Goal: Entertainment & Leisure: Consume media (video, audio)

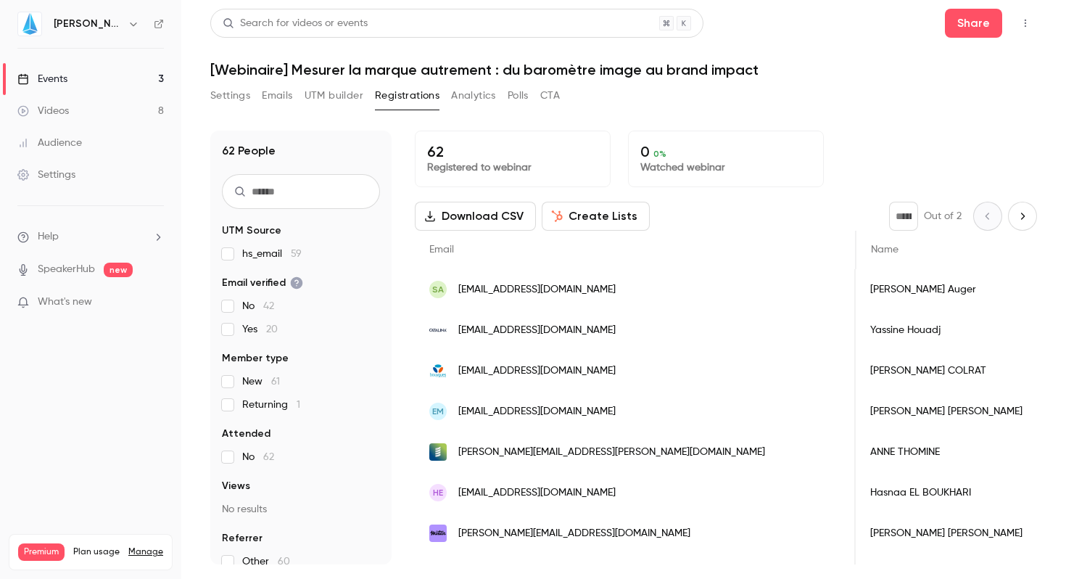
scroll to position [0, 333]
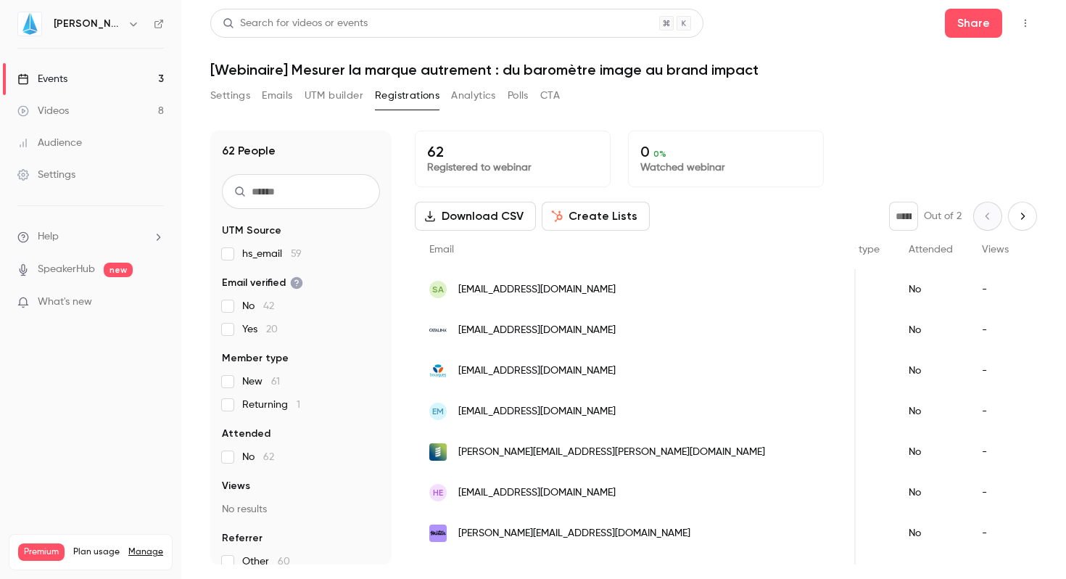
click at [51, 109] on div "Videos" at bounding box center [42, 111] width 51 height 15
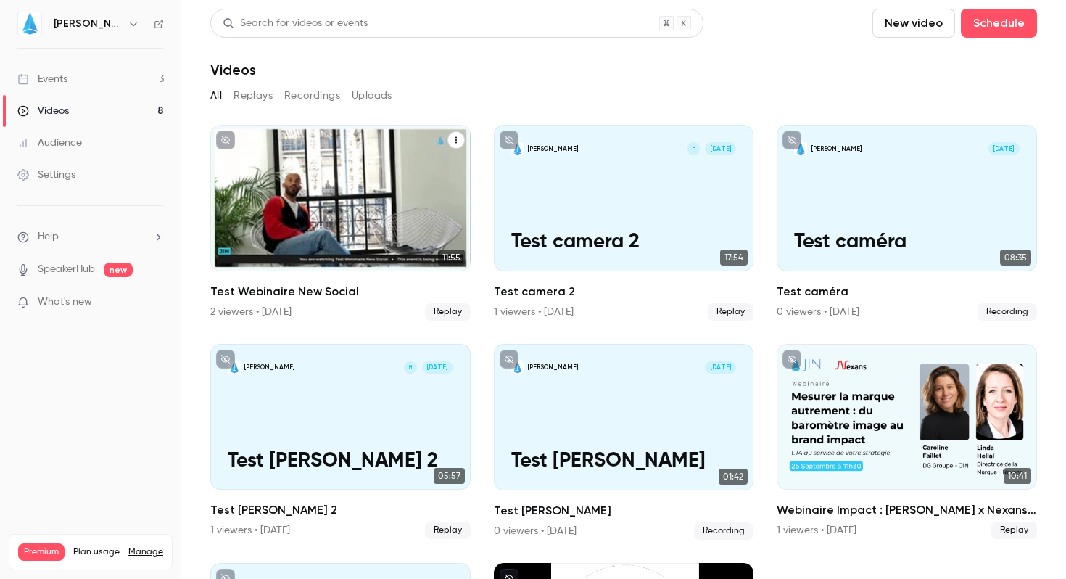
click at [323, 244] on p "Test Webinaire New Social" at bounding box center [341, 230] width 226 height 46
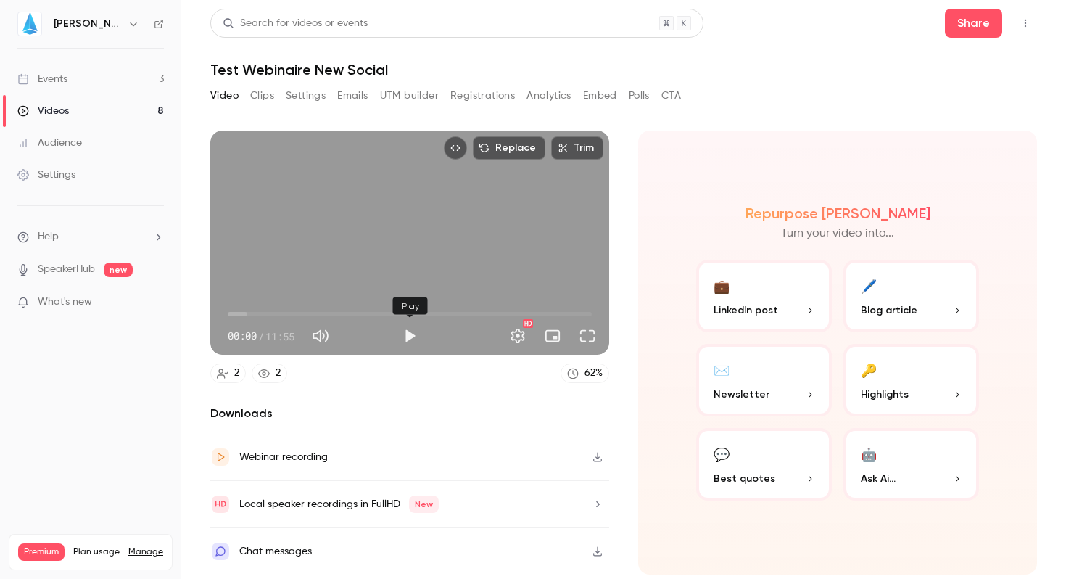
click at [409, 335] on button "Play" at bounding box center [409, 335] width 29 height 29
click at [554, 334] on button "Turn on miniplayer" at bounding box center [552, 335] width 29 height 29
click at [554, 334] on button "Turn off miniplayer" at bounding box center [552, 335] width 29 height 29
click at [593, 334] on button "Full screen" at bounding box center [587, 335] width 29 height 29
drag, startPoint x: 251, startPoint y: 312, endPoint x: 296, endPoint y: 311, distance: 45.0
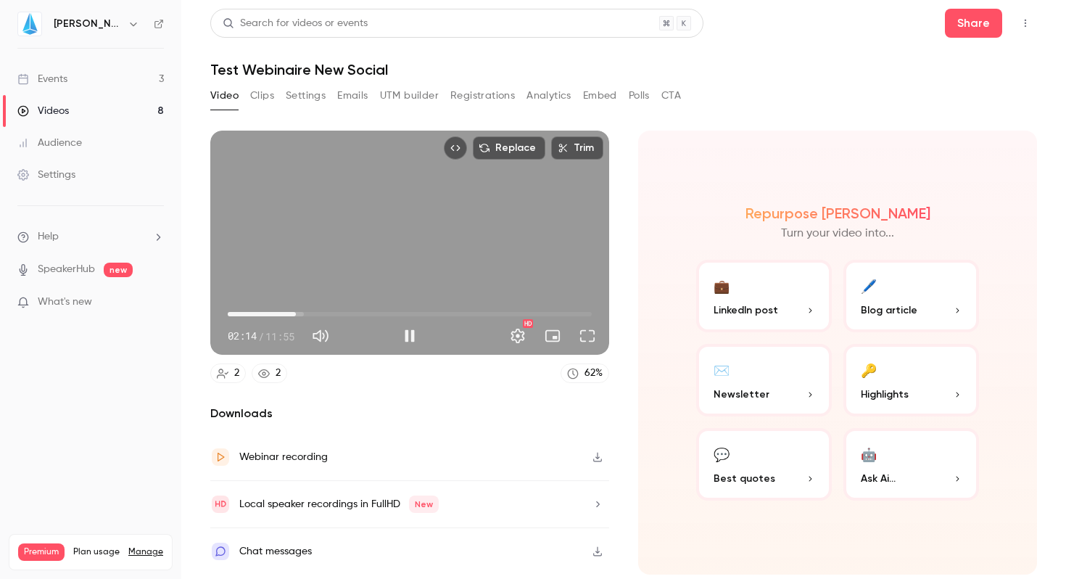
click at [296, 312] on span "02:14" at bounding box center [296, 314] width 4 height 4
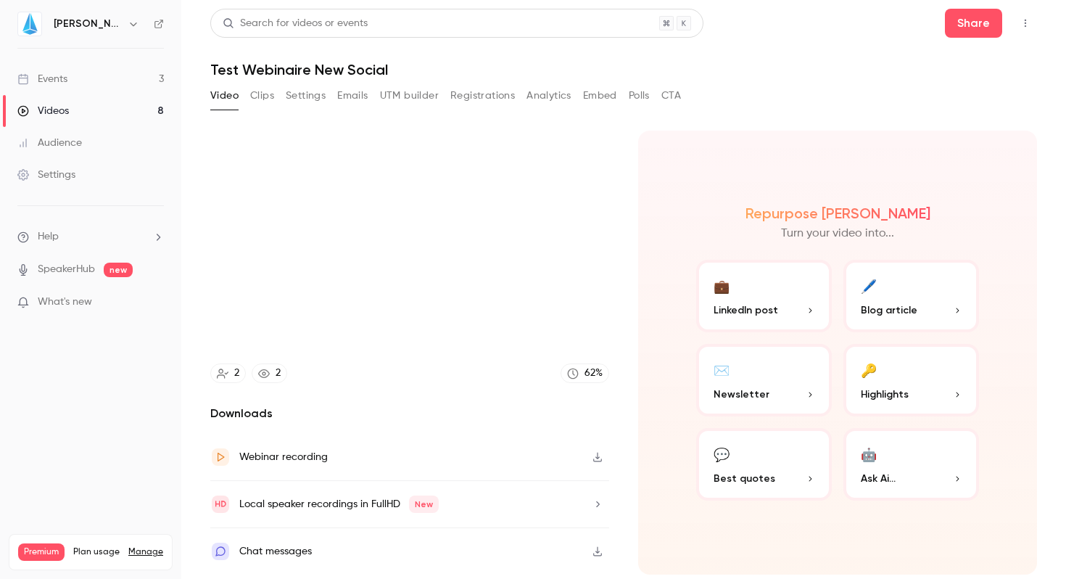
click at [760, 154] on div "Repurpose Ai Turn your video into... 💼 LinkedIn post 🖊️ Blog article ✉️ Newslet…" at bounding box center [837, 353] width 399 height 444
type input "*****"
click at [46, 87] on link "Events 3" at bounding box center [90, 79] width 181 height 32
